Goal: Find specific page/section: Find specific page/section

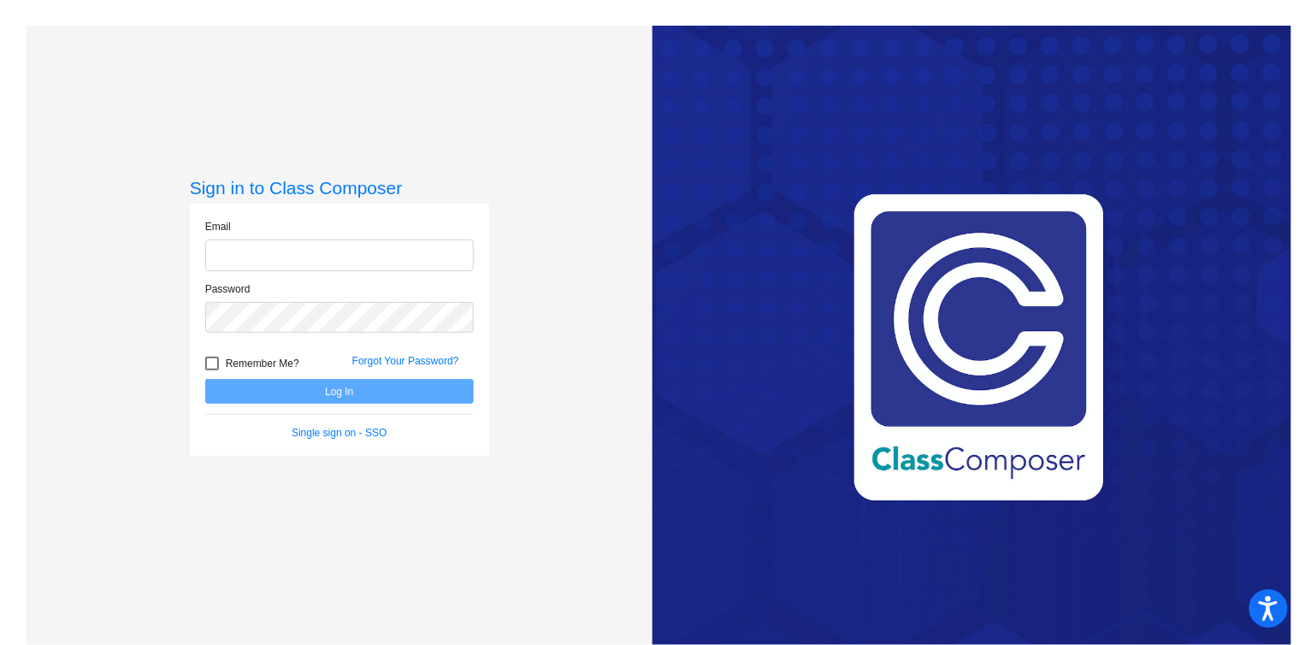
type input "[EMAIL_ADDRESS][DOMAIN_NAME]"
click at [333, 386] on button "Log In" at bounding box center [339, 391] width 268 height 25
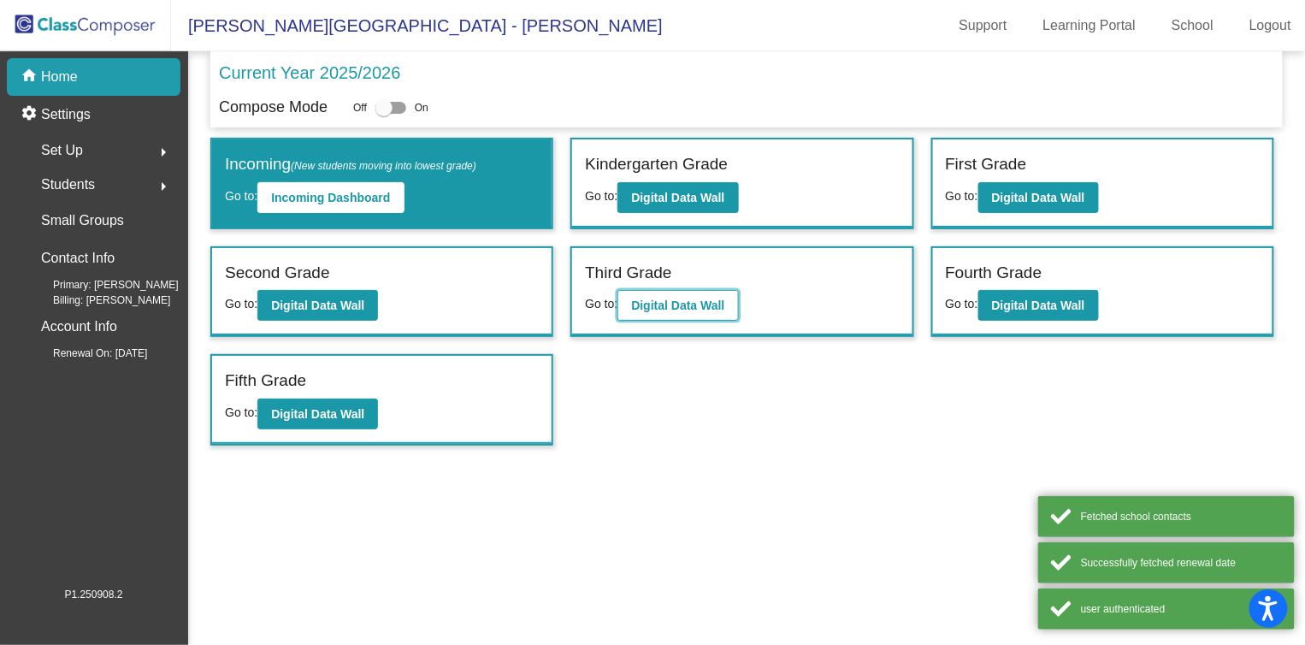
click at [678, 303] on b "Digital Data Wall" at bounding box center [677, 305] width 93 height 14
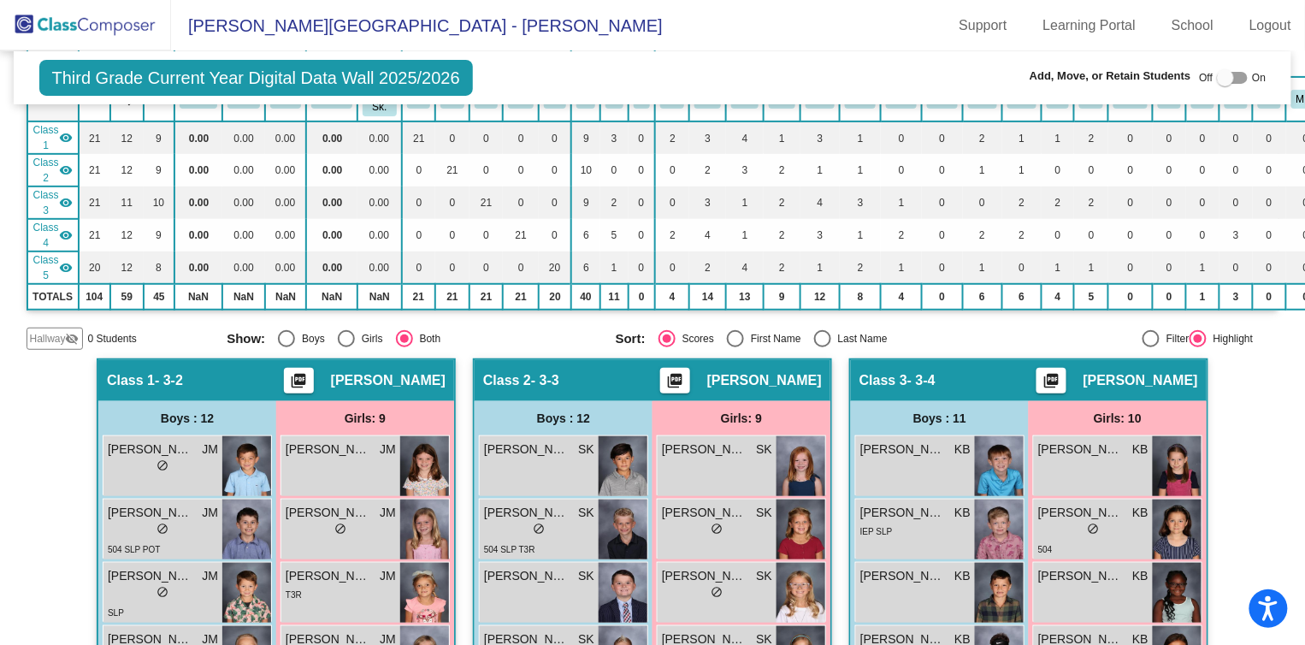
scroll to position [156, 0]
